Goal: Find specific page/section: Find specific page/section

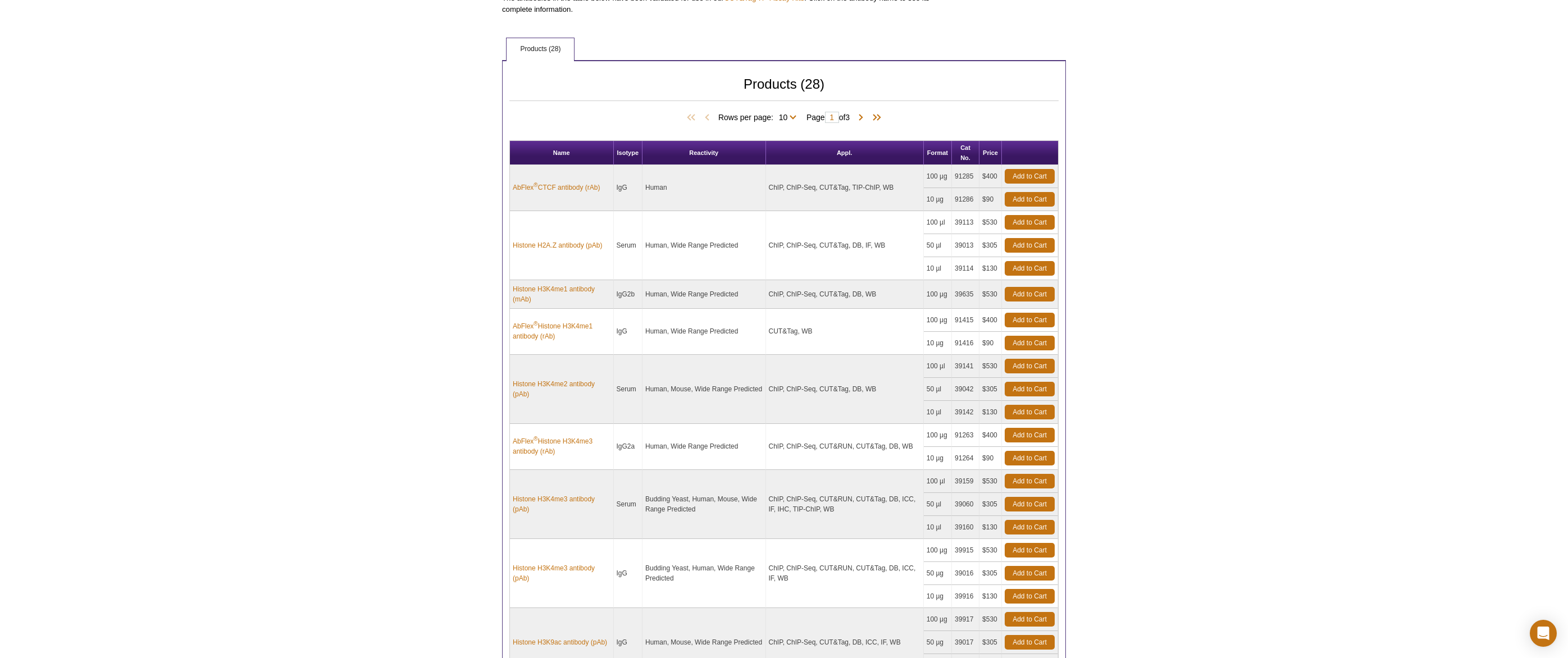
scroll to position [459, 0]
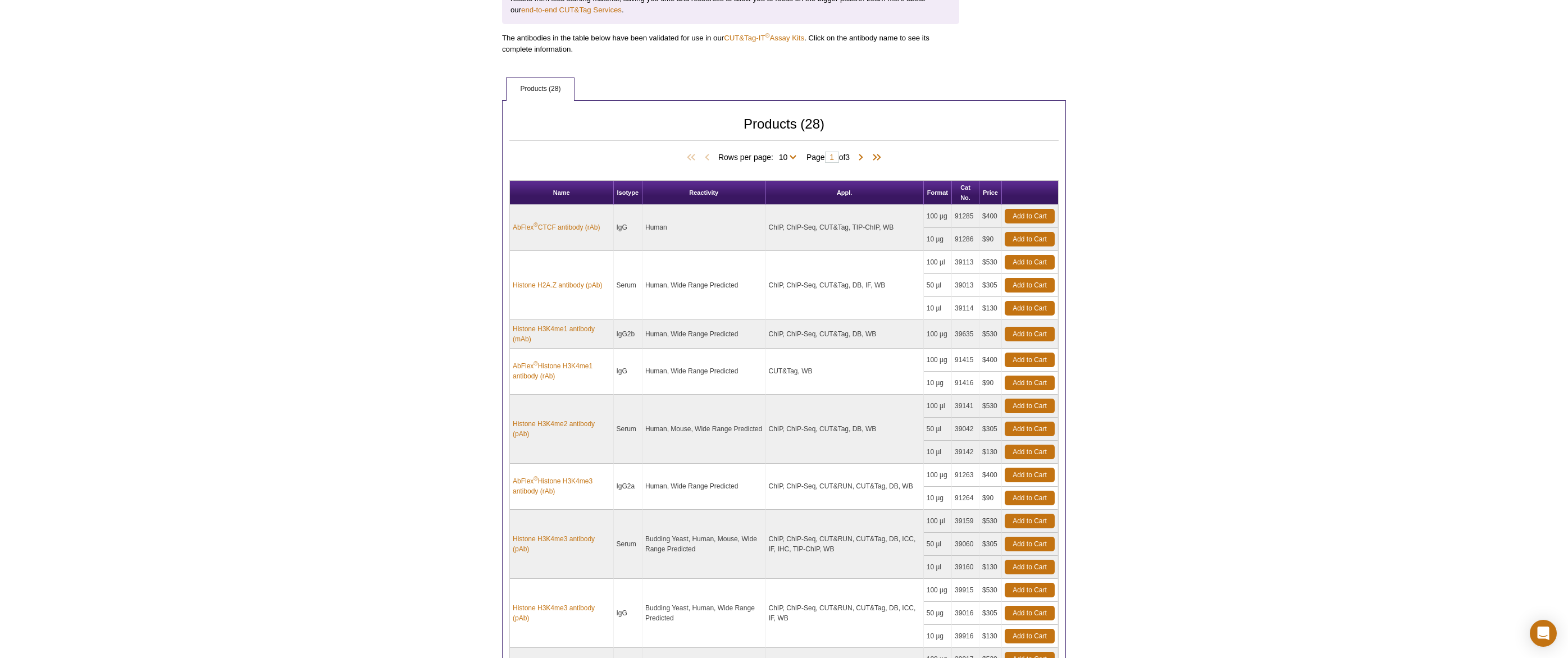
click at [791, 156] on span "Rows per page: 10 25 All 10" at bounding box center [760, 156] width 83 height 11
click at [791, 158] on span "Rows per page: 10 25 All 10" at bounding box center [760, 156] width 83 height 11
click at [790, 157] on select "10 25 All" at bounding box center [784, 159] width 20 height 10
select select "28"
click at [774, 155] on select "10 25 All" at bounding box center [784, 159] width 20 height 10
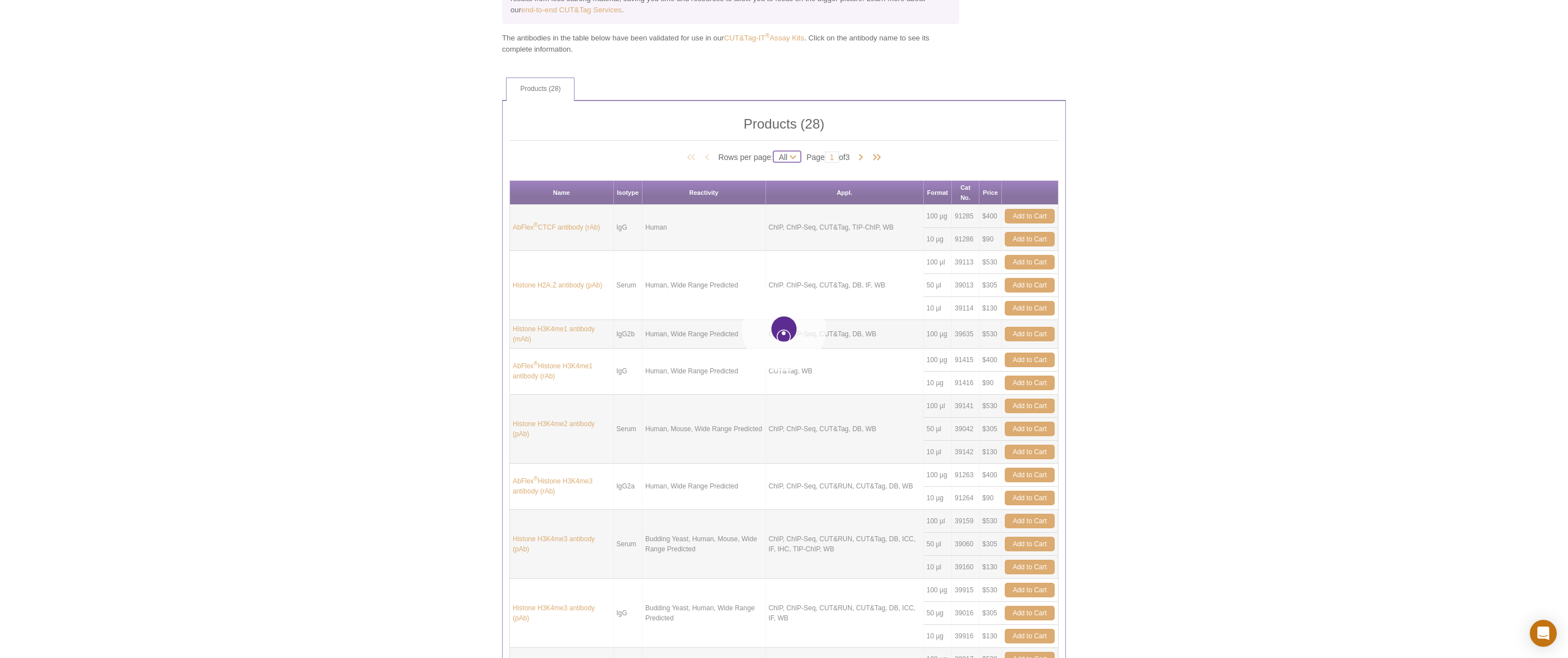
select select "28"
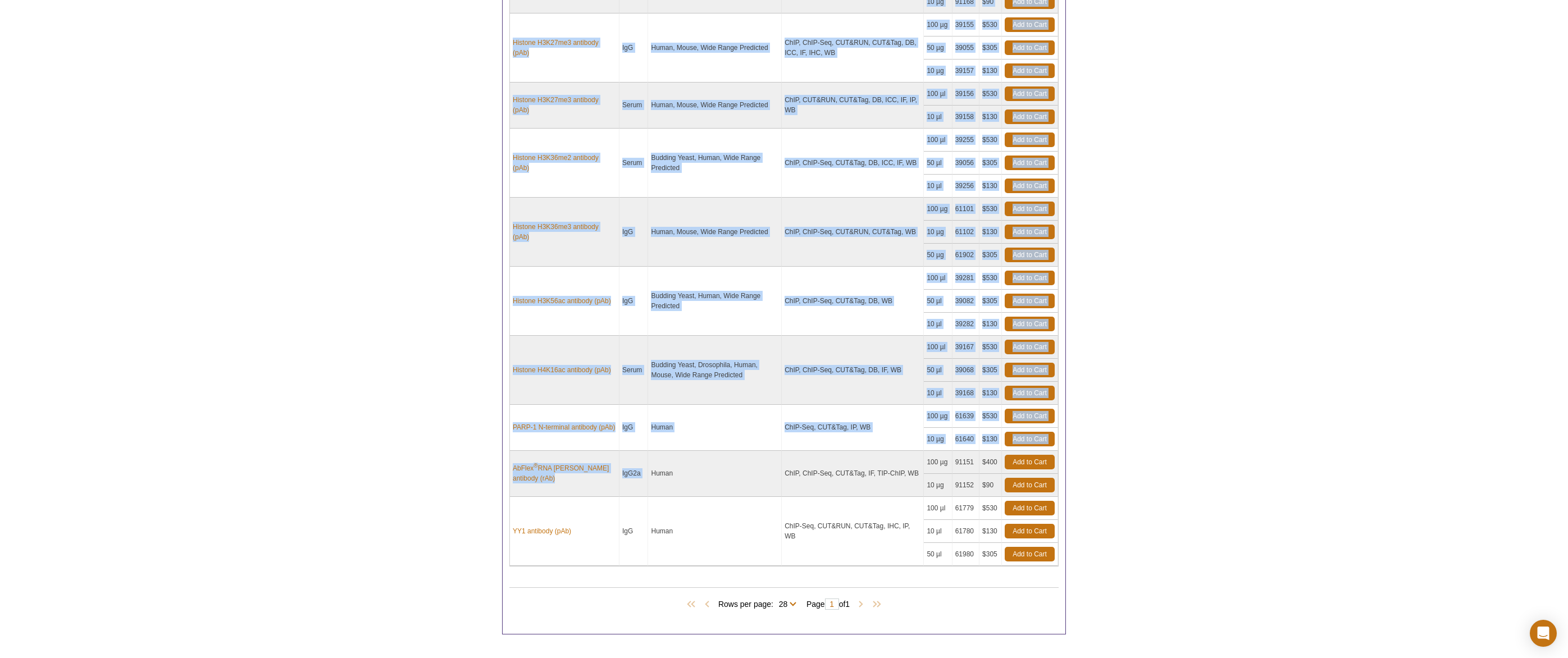
scroll to position [1717, 0]
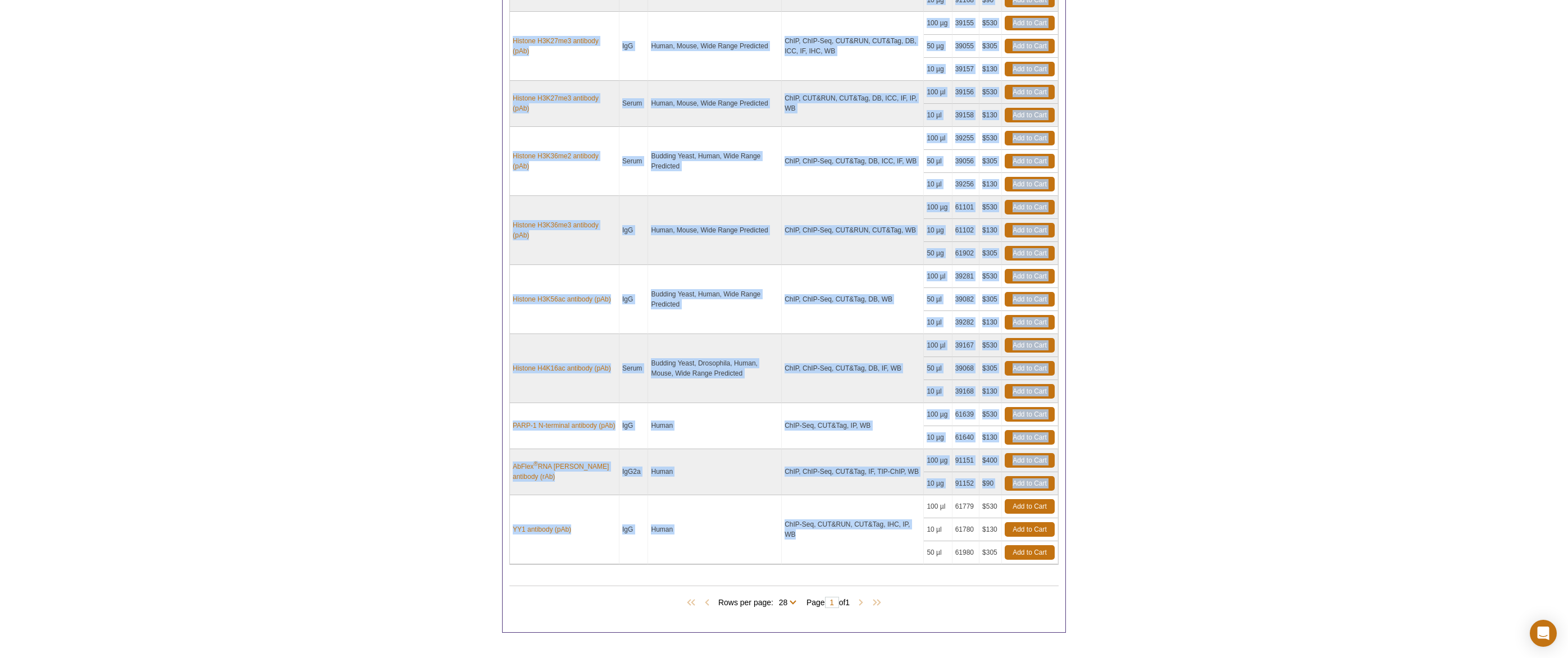
drag, startPoint x: 519, startPoint y: 222, endPoint x: 849, endPoint y: 568, distance: 478.1
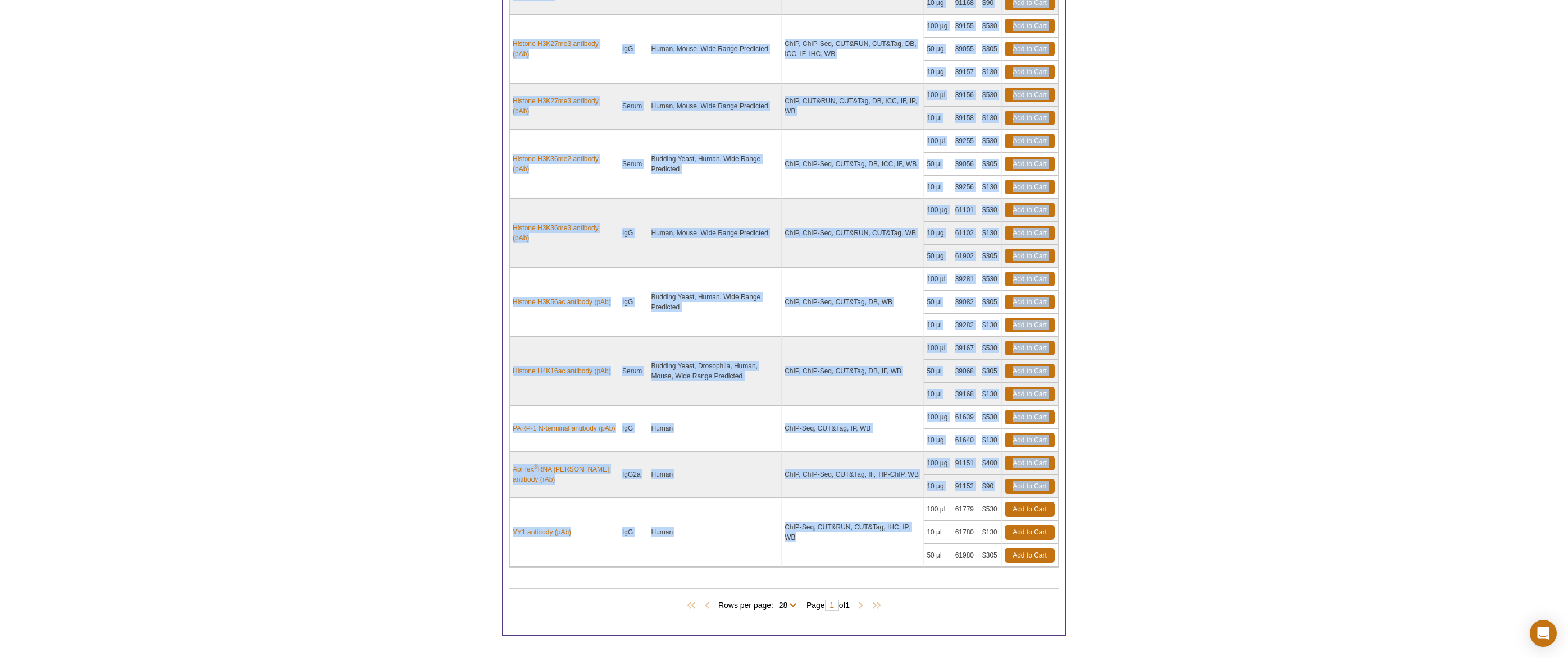
copy tbody "LoRemi ® DOLO sitametc (aDi) ElI Seddo EiUS, TeMP-Inc, UTL&Etd, MAG-AlIQ, EN 02…"
